Goal: Information Seeking & Learning: Compare options

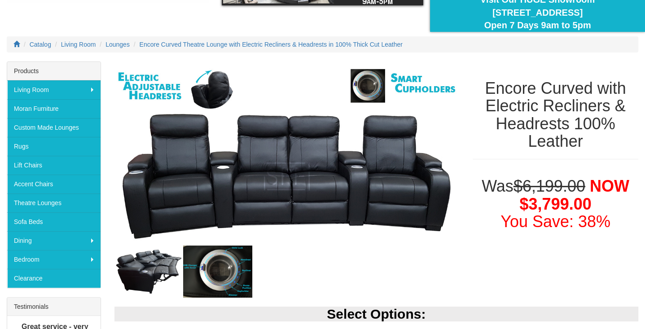
scroll to position [87, 0]
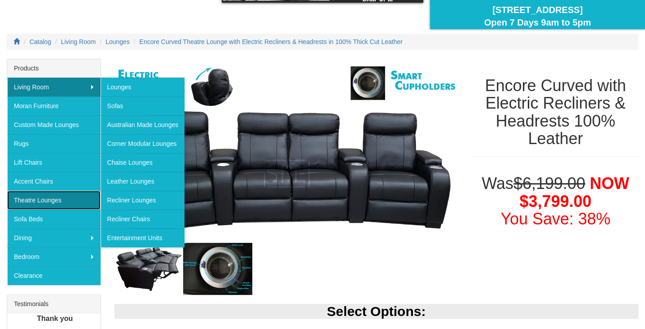
click at [57, 197] on link "Theatre Lounges" at bounding box center [53, 200] width 93 height 19
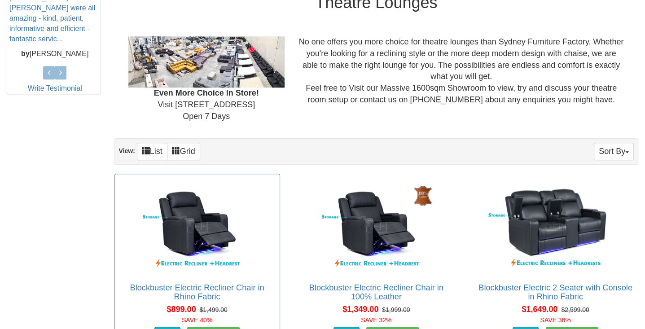
scroll to position [478, 0]
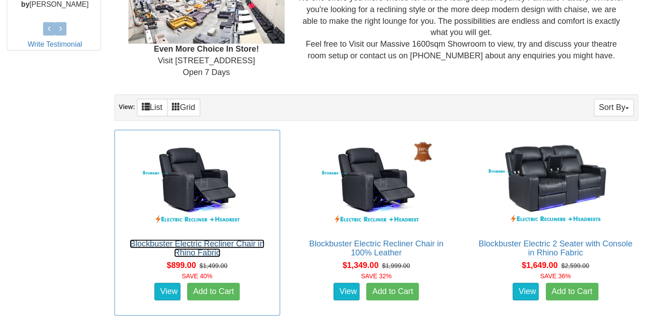
click at [197, 239] on link "Blockbuster Electric Recliner Chair in Rhino Fabric" at bounding box center [197, 248] width 134 height 18
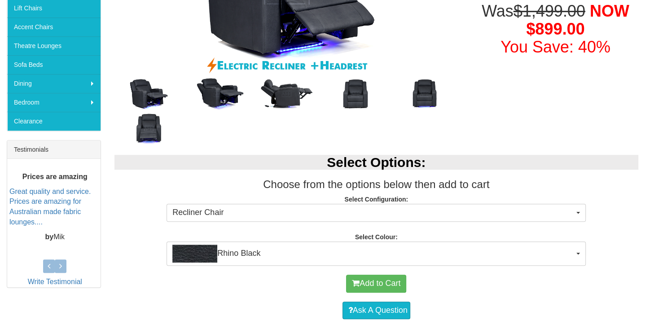
scroll to position [299, 0]
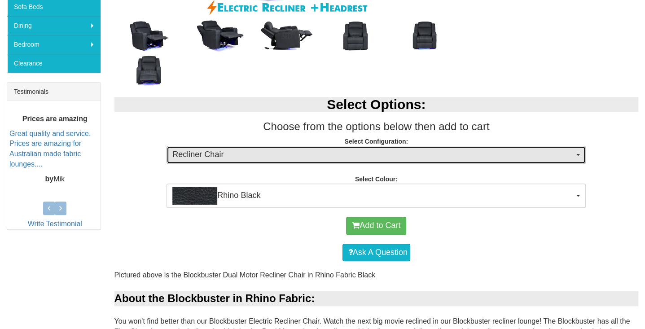
click at [237, 155] on span "Recliner Chair" at bounding box center [373, 155] width 402 height 12
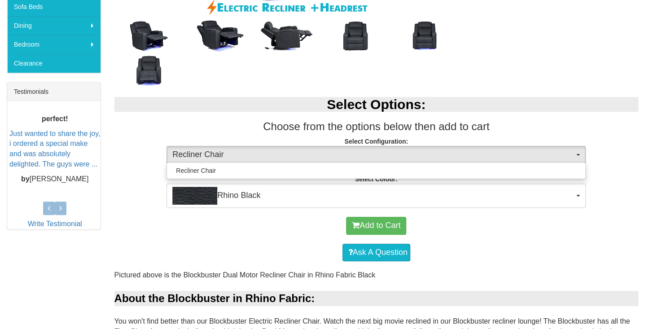
drag, startPoint x: 227, startPoint y: 111, endPoint x: 221, endPoint y: 107, distance: 6.8
click at [227, 111] on div "Select Options: Choose from the options below then add to cart Select Configura…" at bounding box center [377, 148] width 538 height 120
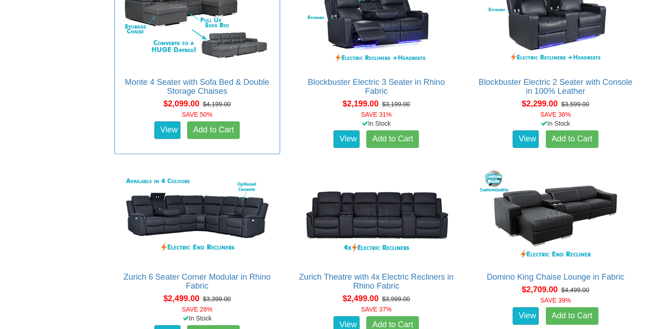
scroll to position [898, 0]
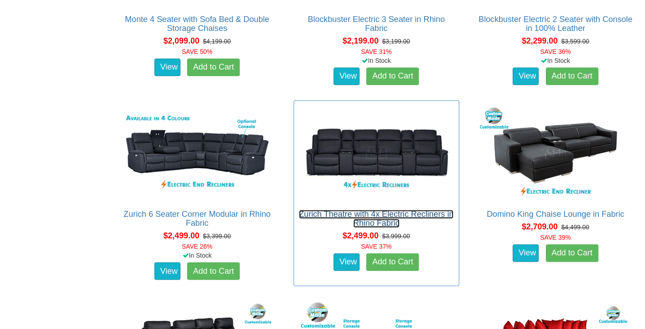
click at [368, 213] on link "Zurich Theatre with 4x Electric Recliners in Rhino Fabric" at bounding box center [376, 219] width 154 height 18
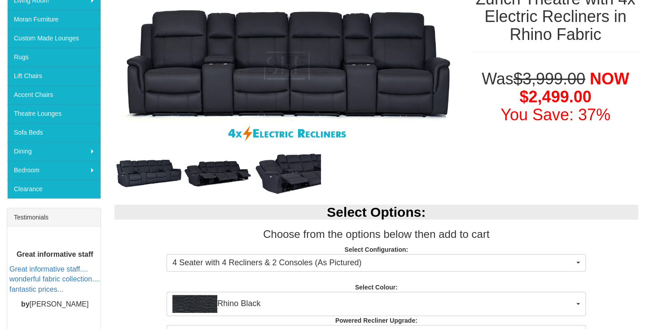
scroll to position [180, 0]
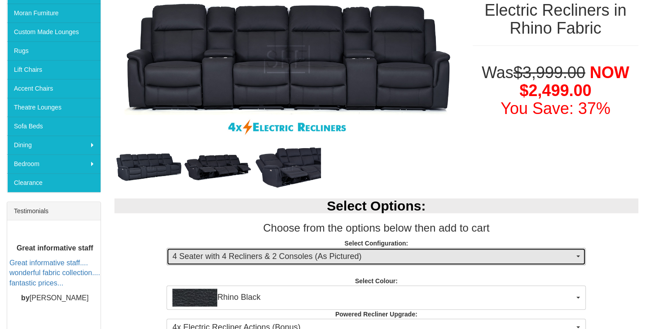
click at [349, 252] on span "4 Seater with 4 Recliners & 2 Consoles (As Pictured)" at bounding box center [373, 257] width 402 height 12
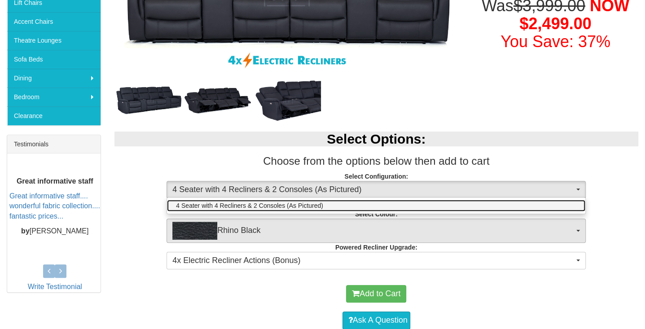
scroll to position [269, 0]
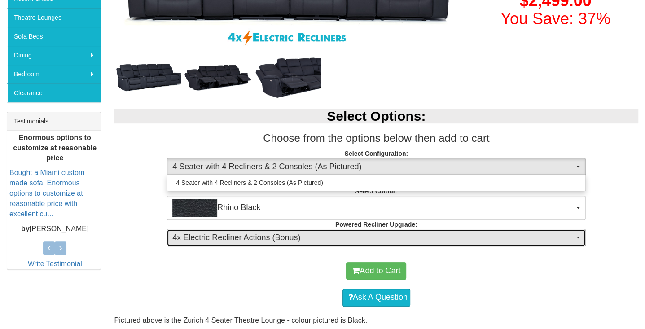
click at [322, 239] on span "4x Electric Recliner Actions (Bonus)" at bounding box center [373, 238] width 402 height 12
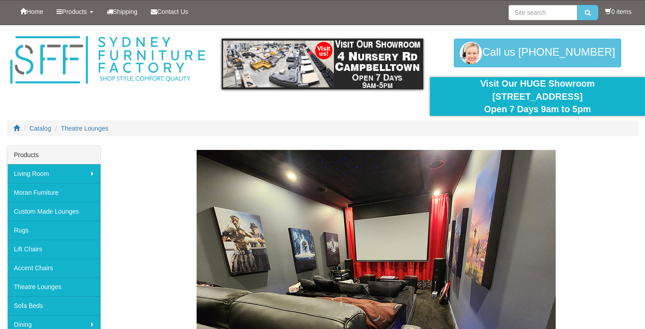
scroll to position [898, 0]
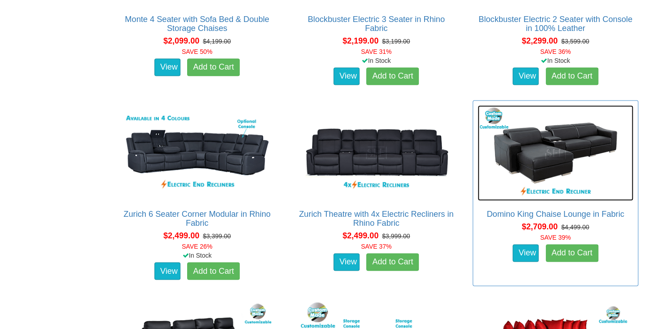
click at [549, 158] on img at bounding box center [555, 152] width 156 height 95
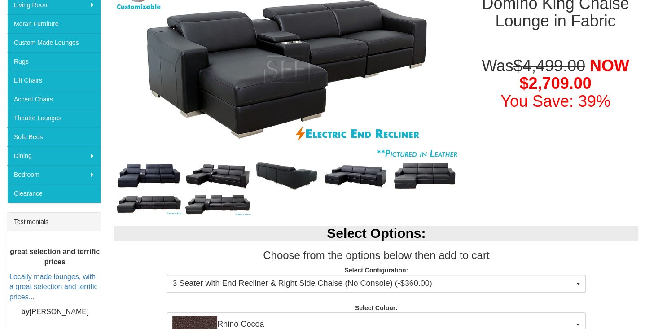
scroll to position [119, 0]
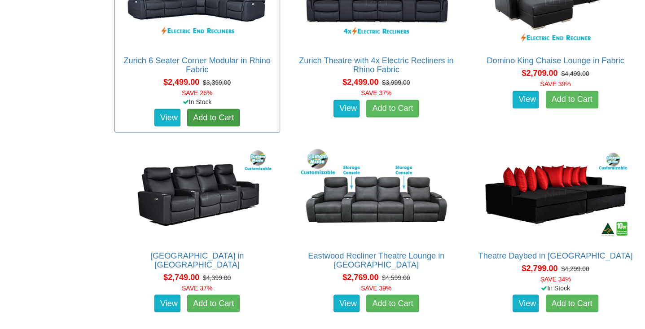
scroll to position [1077, 0]
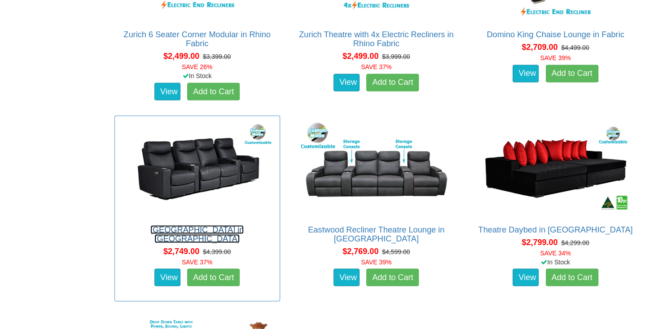
click at [198, 228] on link "[GEOGRAPHIC_DATA] in [GEOGRAPHIC_DATA]" at bounding box center [197, 234] width 94 height 18
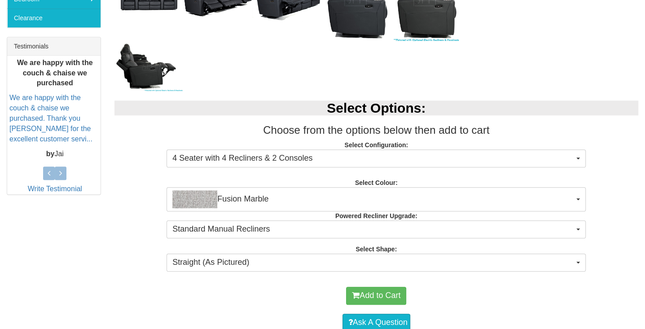
scroll to position [359, 0]
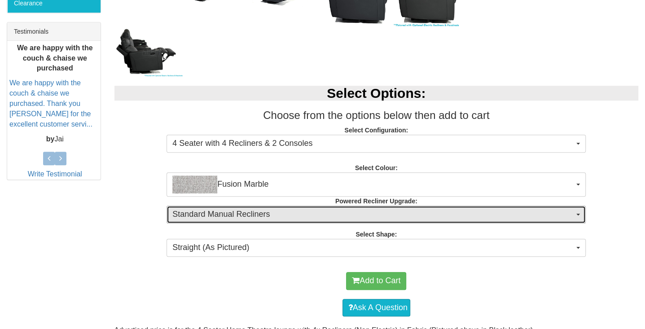
click at [204, 211] on span "Standard Manual Recliners" at bounding box center [373, 215] width 402 height 12
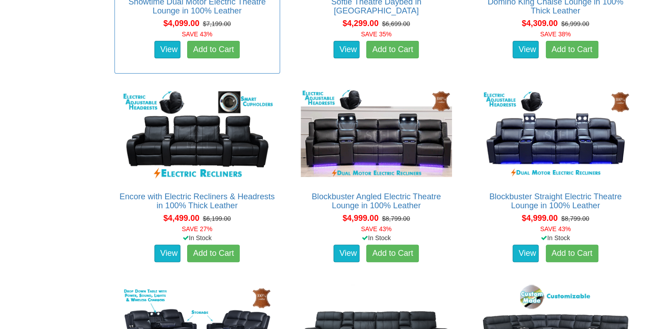
scroll to position [2513, 0]
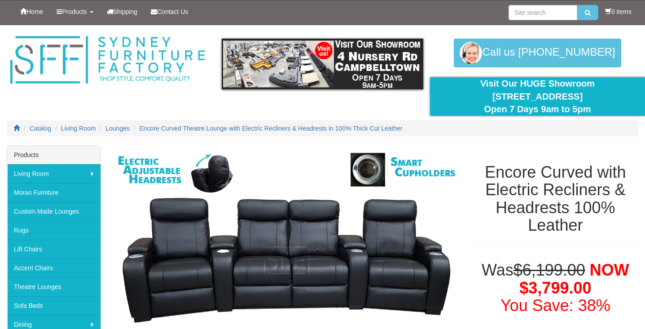
scroll to position [87, 0]
